Goal: Task Accomplishment & Management: Manage account settings

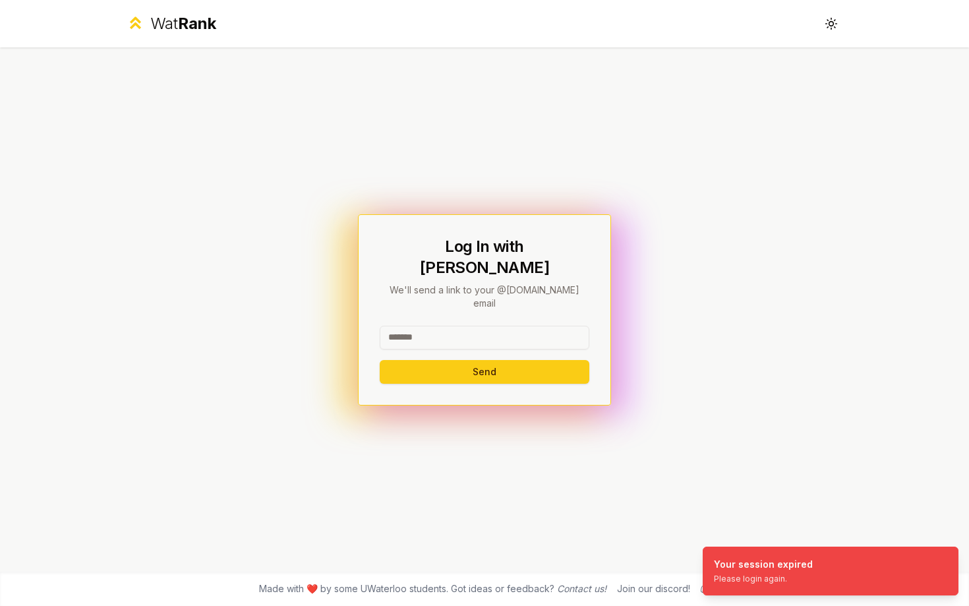
click at [493, 326] on input at bounding box center [485, 338] width 210 height 24
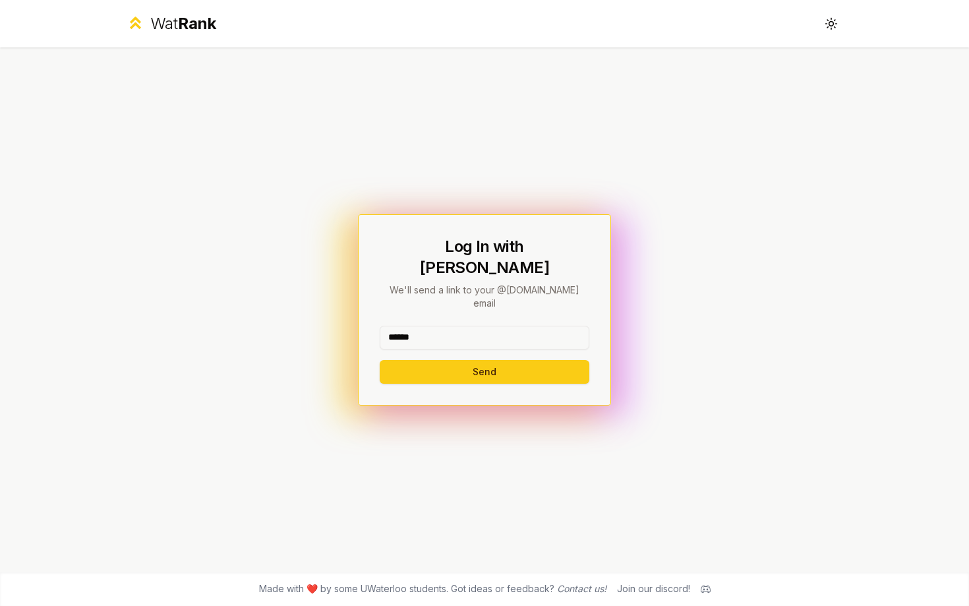
type input "******"
click at [380, 360] on button "Send" at bounding box center [485, 372] width 210 height 24
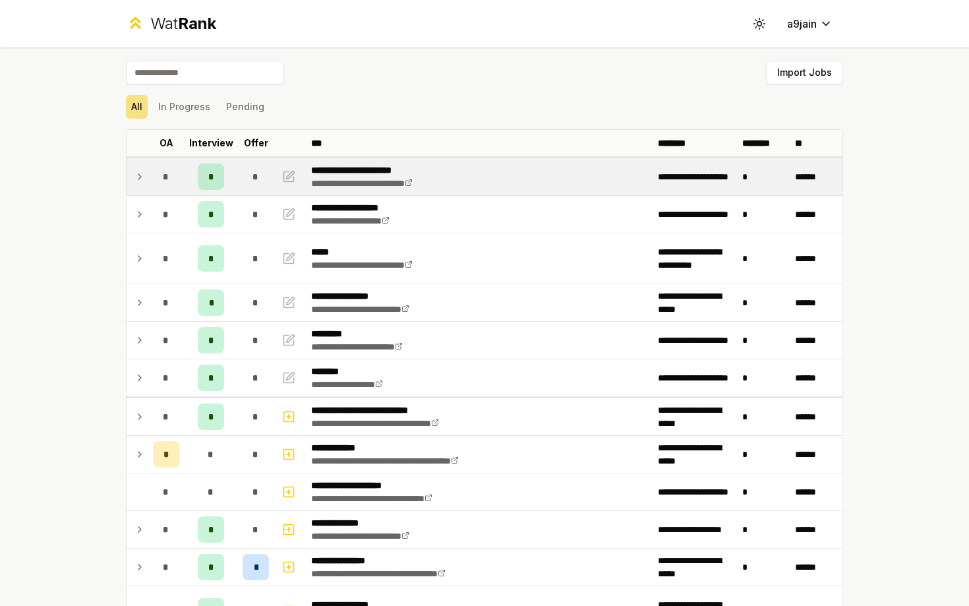
click at [140, 179] on icon at bounding box center [140, 177] width 11 height 16
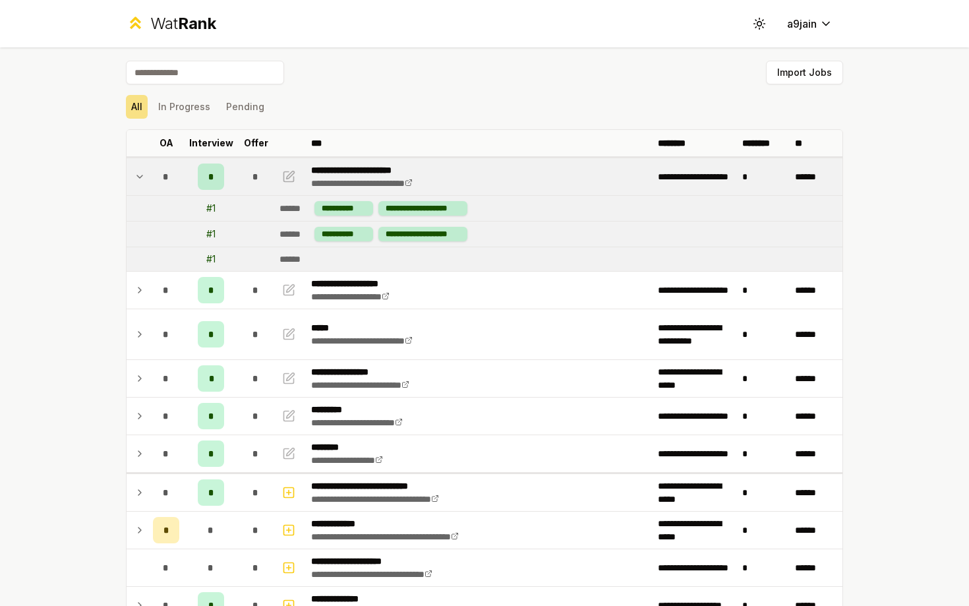
click at [140, 180] on icon at bounding box center [140, 177] width 11 height 16
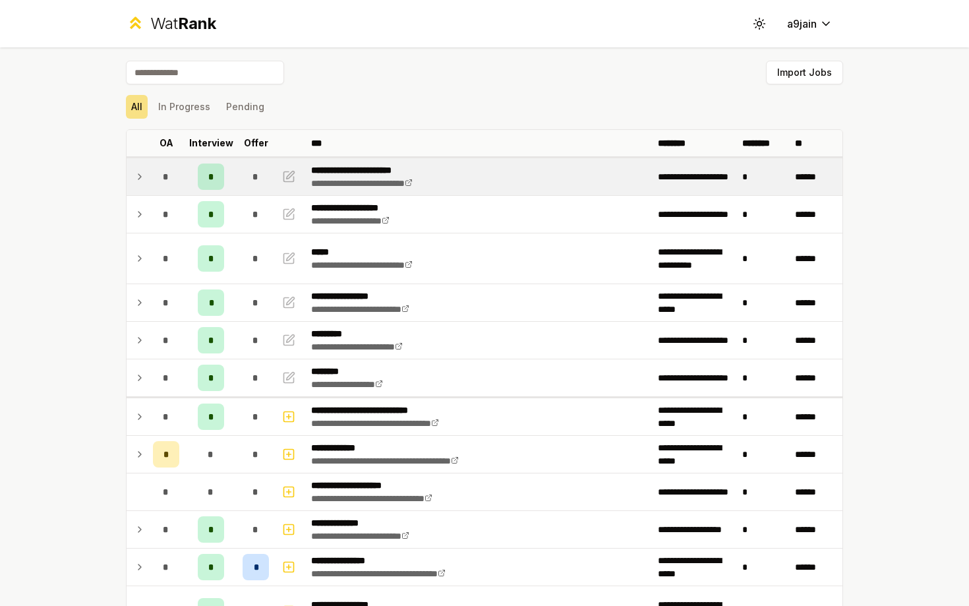
click at [140, 180] on icon at bounding box center [140, 177] width 11 height 16
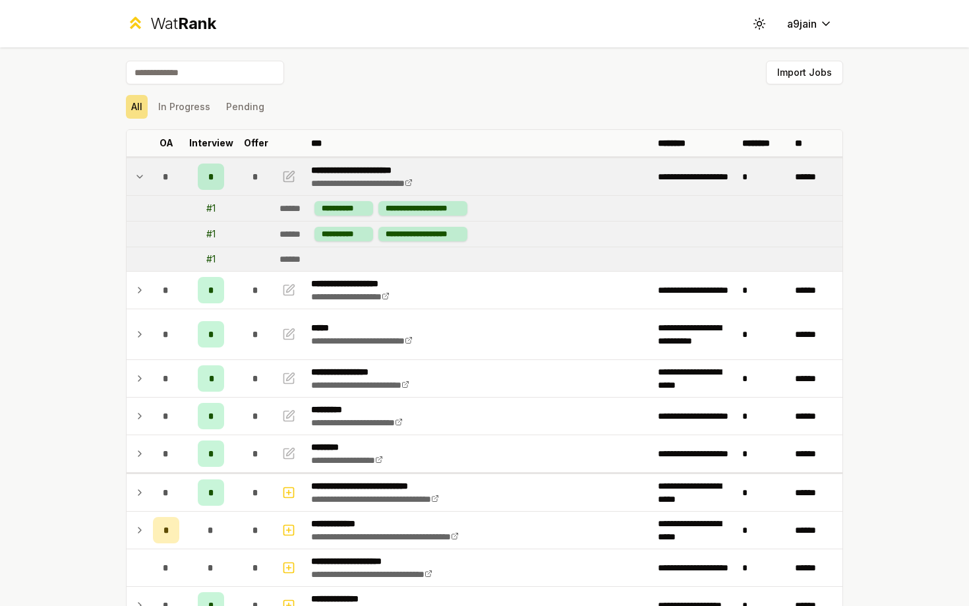
click at [141, 179] on icon at bounding box center [140, 177] width 11 height 16
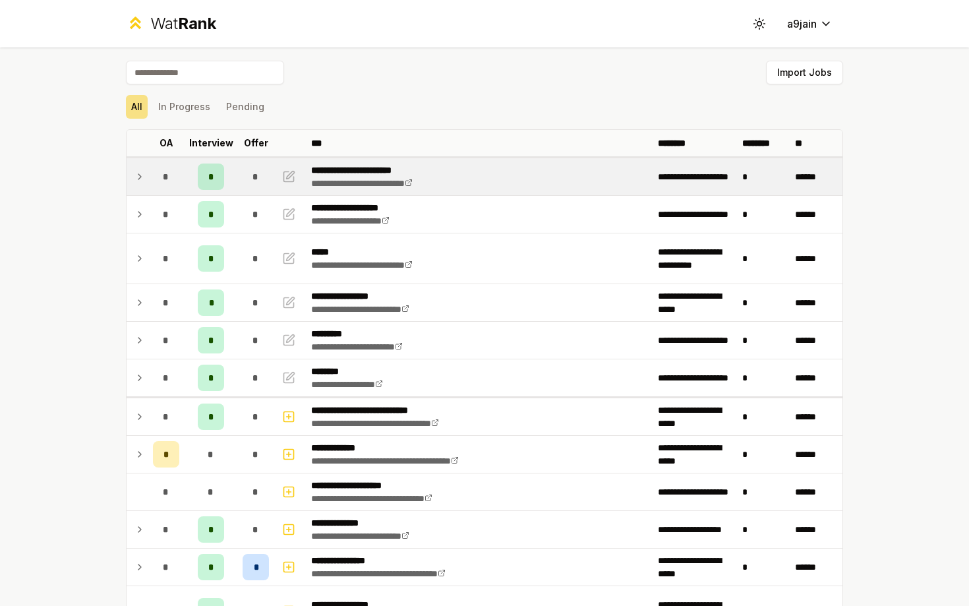
click at [141, 179] on icon at bounding box center [140, 177] width 11 height 16
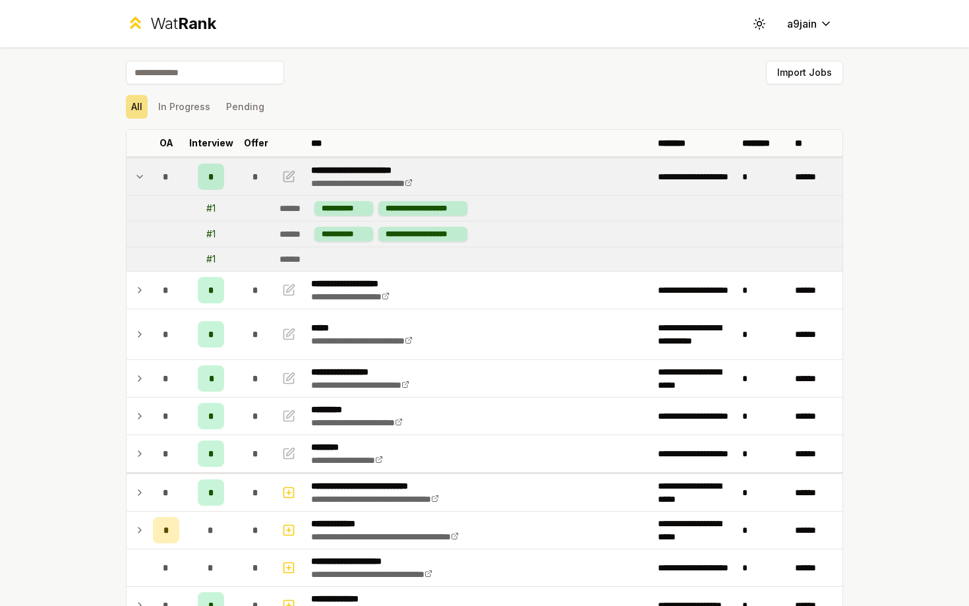
click at [141, 179] on icon at bounding box center [140, 177] width 11 height 16
